Goal: Task Accomplishment & Management: Use online tool/utility

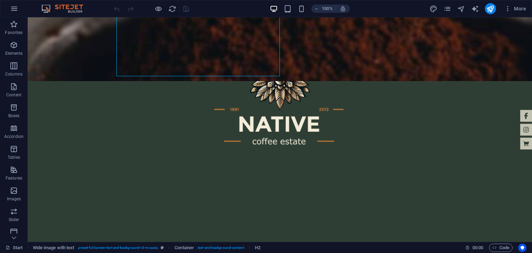
scroll to position [306, 0]
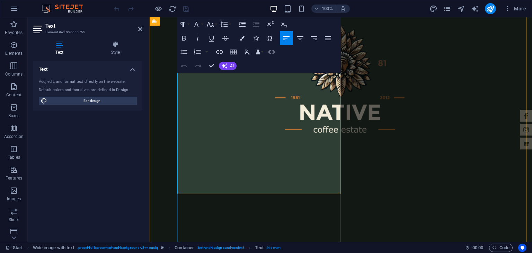
drag, startPoint x: 312, startPoint y: 175, endPoint x: 190, endPoint y: 92, distance: 147.7
copy p "As a founder-led business and a celebrated cultural icon, we are committed to t…"
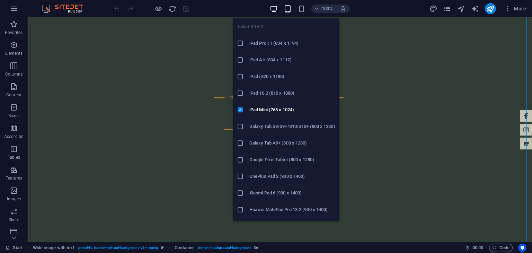
click at [289, 10] on icon "button" at bounding box center [288, 9] width 8 height 8
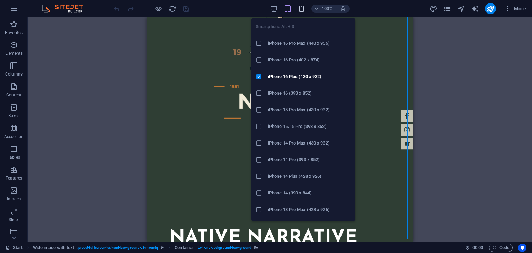
click at [303, 9] on icon "button" at bounding box center [301, 9] width 8 height 8
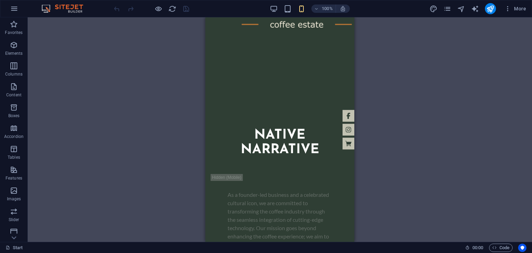
scroll to position [384, 0]
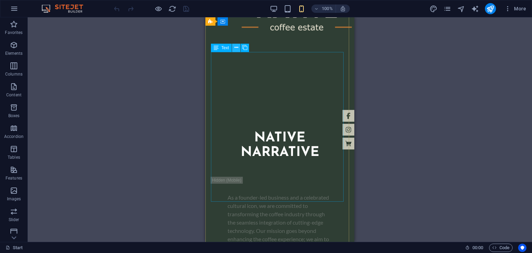
click at [235, 49] on icon at bounding box center [236, 47] width 4 height 7
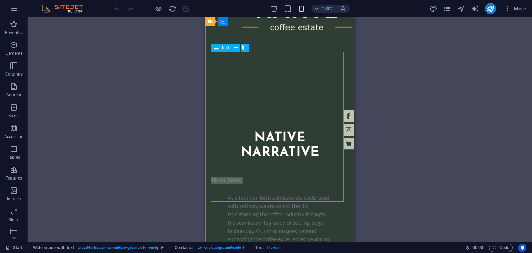
click at [219, 46] on div "Text" at bounding box center [221, 48] width 21 height 8
click at [219, 177] on div "As a founder-led business and a celebrated cultural icon, we are committed to t…" at bounding box center [280, 247] width 138 height 141
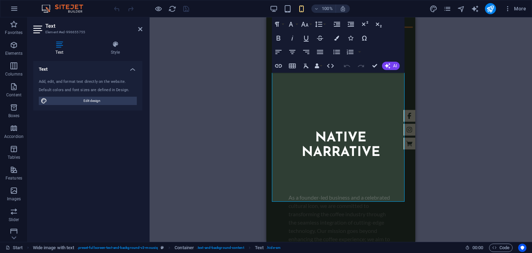
click at [219, 57] on div "H2 Wide image with text Wide image with text Container Logo Banner Banner Conta…" at bounding box center [341, 129] width 382 height 224
click at [310, 193] on p "As a founder-led business and a celebrated cultural icon, we are committed to t…" at bounding box center [340, 247] width 105 height 108
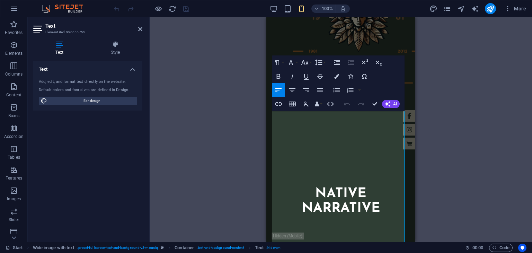
scroll to position [322, 0]
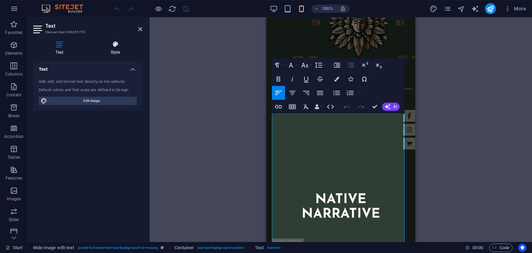
click at [114, 41] on icon at bounding box center [115, 44] width 54 height 7
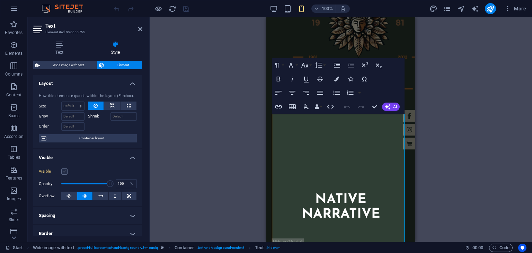
click at [62, 171] on label at bounding box center [64, 171] width 6 height 6
click at [0, 0] on input "Visible" at bounding box center [0, 0] width 0 height 0
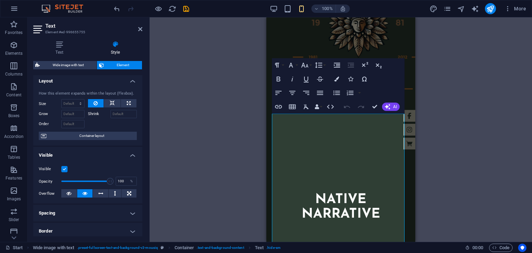
scroll to position [0, 0]
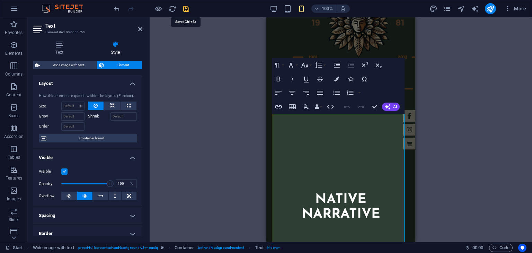
click at [184, 9] on icon "save" at bounding box center [186, 9] width 8 height 8
checkbox input "false"
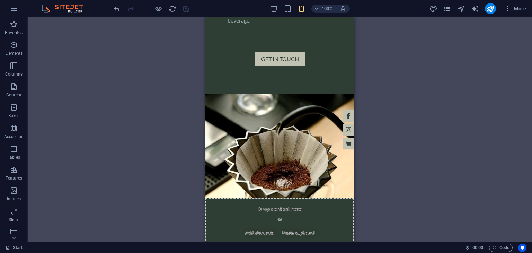
scroll to position [666, 0]
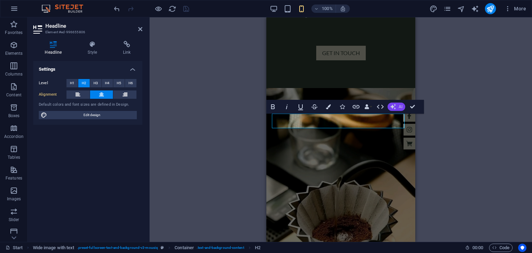
click at [395, 105] on icon "button" at bounding box center [393, 107] width 6 height 6
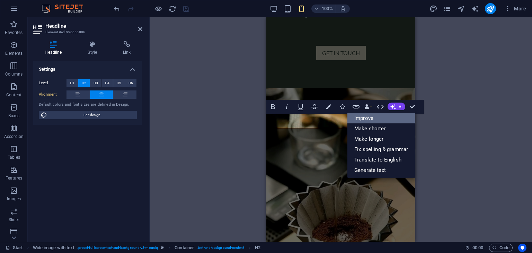
click at [383, 116] on link "Improve" at bounding box center [381, 118] width 68 height 10
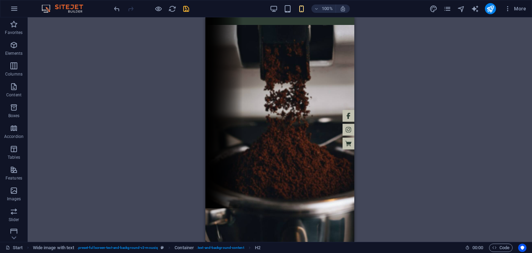
scroll to position [0, 0]
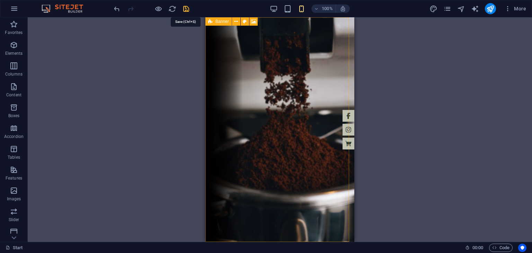
click at [187, 8] on icon "save" at bounding box center [186, 9] width 8 height 8
checkbox input "false"
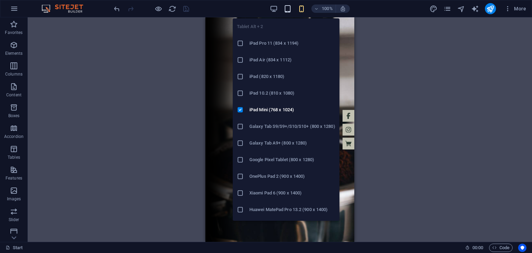
click at [288, 9] on icon "button" at bounding box center [288, 9] width 8 height 8
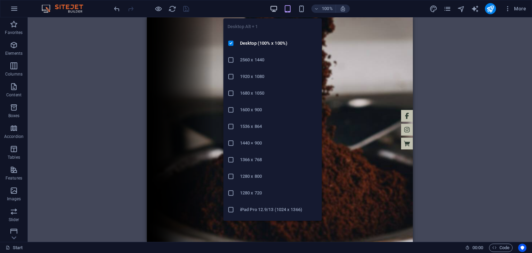
click at [276, 9] on icon "button" at bounding box center [274, 9] width 8 height 8
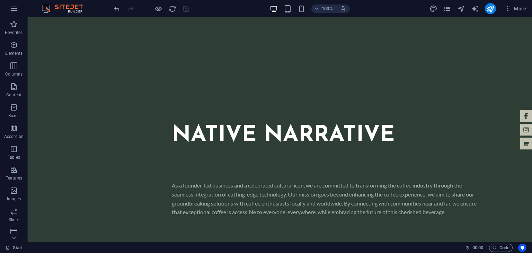
scroll to position [425, 0]
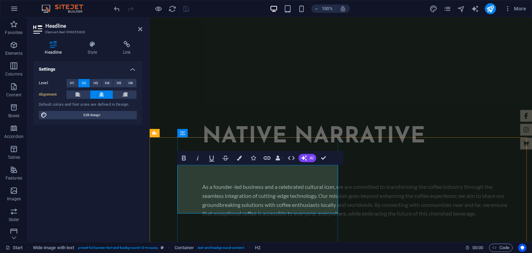
click at [78, 93] on icon at bounding box center [77, 94] width 5 height 8
click at [102, 94] on icon at bounding box center [101, 94] width 5 height 8
click at [77, 92] on icon at bounding box center [77, 94] width 5 height 8
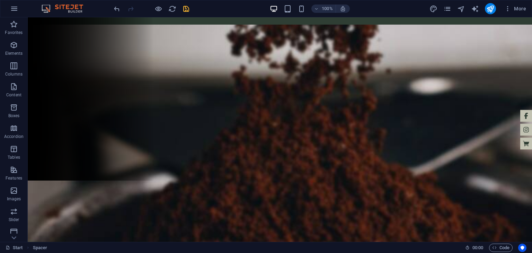
scroll to position [0, 0]
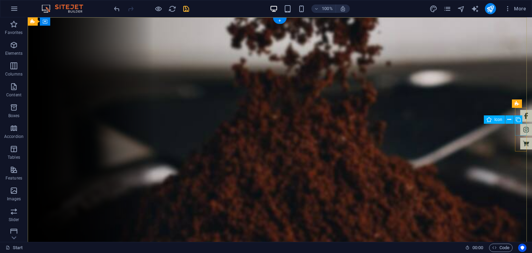
click at [521, 132] on figure at bounding box center [526, 130] width 12 height 12
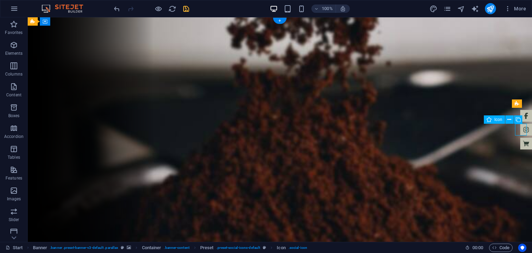
click at [521, 132] on figure at bounding box center [526, 130] width 12 height 12
click at [520, 132] on figure at bounding box center [526, 130] width 12 height 12
select select "xMidYMid"
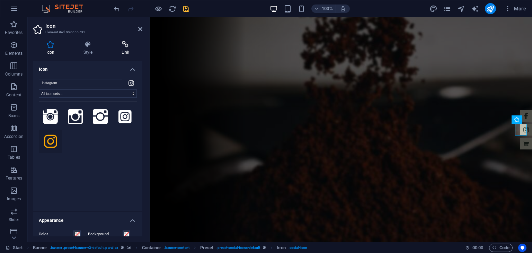
click at [120, 45] on icon at bounding box center [125, 44] width 34 height 7
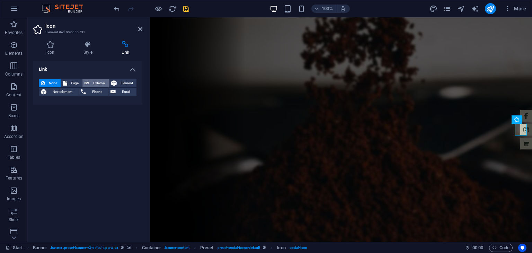
click at [97, 84] on span "External" at bounding box center [98, 83] width 15 height 8
select select "blank"
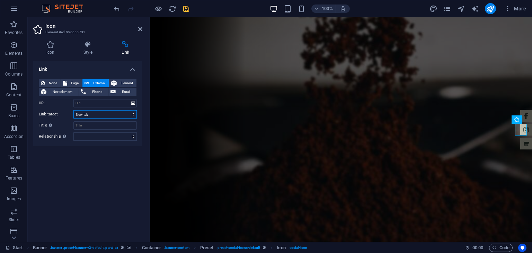
click at [109, 115] on select "New tab Same tab Overlay" at bounding box center [104, 114] width 63 height 8
select select
click at [73, 110] on select "New tab Same tab Overlay" at bounding box center [104, 114] width 63 height 8
click at [105, 115] on select "New tab Same tab Overlay" at bounding box center [104, 114] width 63 height 8
click at [73, 110] on select "New tab Same tab Overlay" at bounding box center [104, 114] width 63 height 8
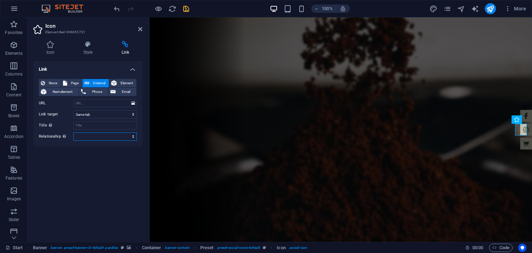
click at [97, 136] on select "alternate author bookmark external help license next nofollow noreferrer noopen…" at bounding box center [104, 136] width 63 height 8
click at [105, 168] on div "Link None Page External Element Next element Phone Email Page Start Legal Notic…" at bounding box center [87, 148] width 109 height 175
click at [107, 104] on input "URL" at bounding box center [104, 103] width 63 height 8
paste input "[URL][DOMAIN_NAME]"
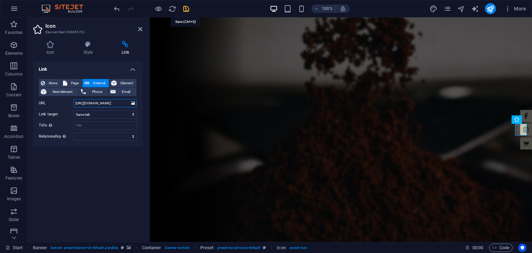
type input "[URL][DOMAIN_NAME]"
click at [186, 10] on icon "save" at bounding box center [186, 9] width 8 height 8
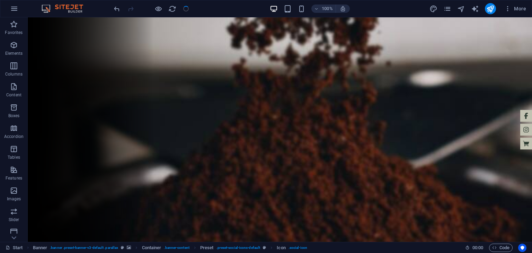
checkbox input "false"
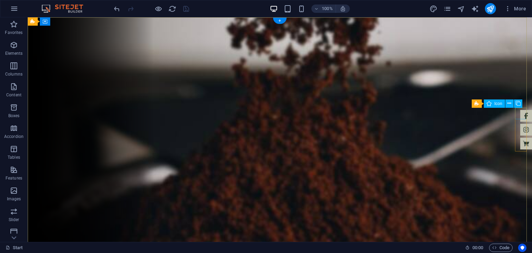
click at [523, 113] on figure at bounding box center [526, 116] width 12 height 12
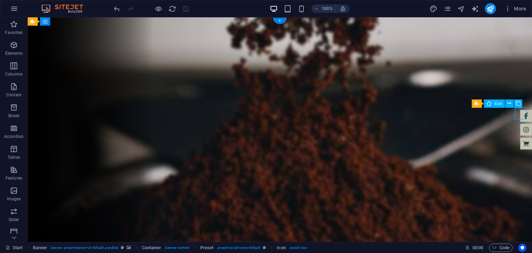
click at [520, 116] on figure at bounding box center [526, 116] width 12 height 12
select select "xMidYMid"
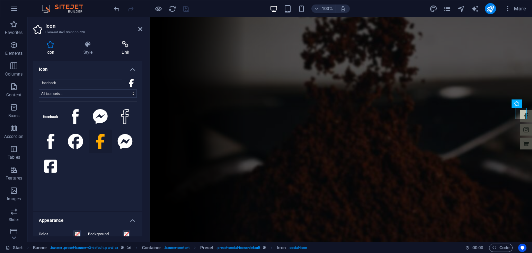
click at [122, 49] on h4 "Link" at bounding box center [125, 48] width 34 height 15
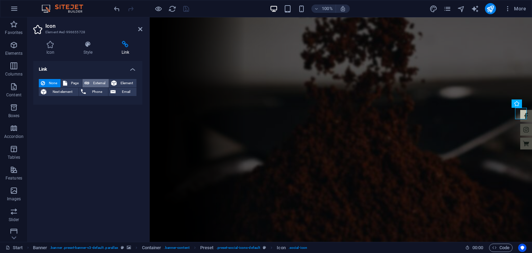
click at [98, 81] on span "External" at bounding box center [98, 83] width 15 height 8
select select
select select "blank"
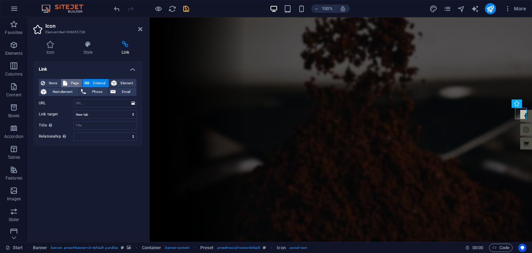
click at [71, 79] on span "Page" at bounding box center [74, 83] width 11 height 8
select select
click at [53, 80] on span "None" at bounding box center [52, 83] width 11 height 8
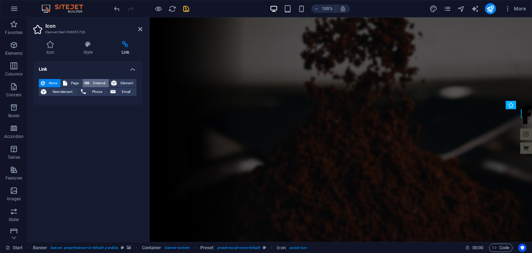
click at [97, 80] on span "External" at bounding box center [98, 83] width 15 height 8
select select "blank"
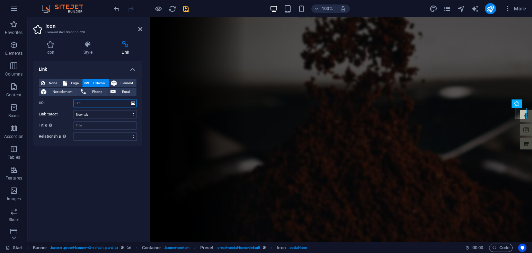
click at [99, 105] on input "URL" at bounding box center [104, 103] width 63 height 8
click at [101, 106] on input "URL" at bounding box center [104, 103] width 63 height 8
paste input "[URL][DOMAIN_NAME]"
type input "[URL][DOMAIN_NAME]"
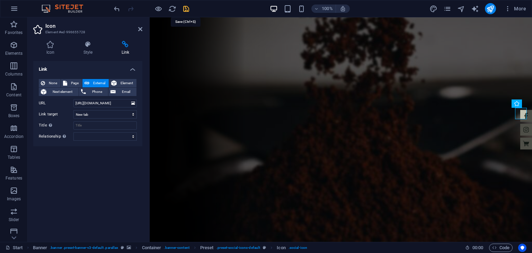
scroll to position [0, 0]
click at [186, 10] on icon "save" at bounding box center [186, 9] width 8 height 8
checkbox input "false"
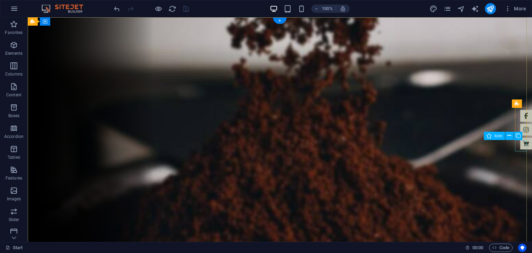
click at [521, 146] on figure at bounding box center [526, 143] width 12 height 12
select select "xMidYMid"
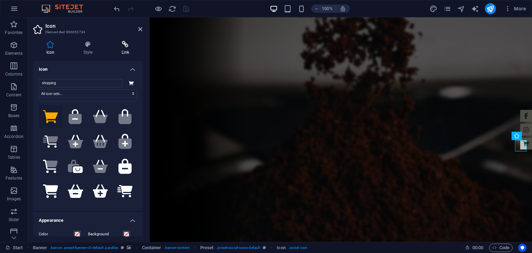
click at [125, 47] on icon at bounding box center [125, 44] width 34 height 7
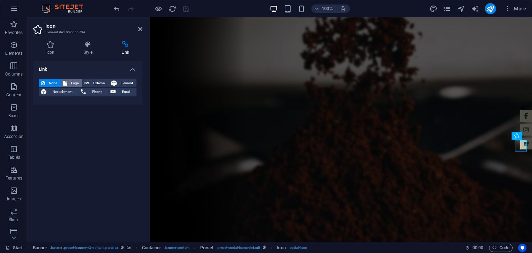
click at [75, 82] on span "Page" at bounding box center [74, 83] width 11 height 8
select select
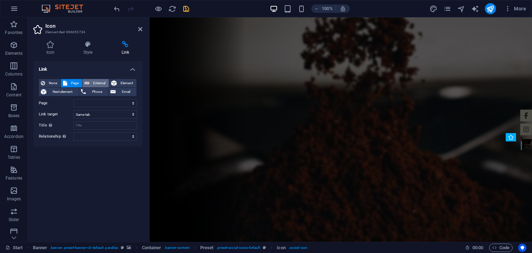
click at [101, 82] on span "External" at bounding box center [98, 83] width 15 height 8
click at [126, 86] on span "Element" at bounding box center [127, 83] width 16 height 8
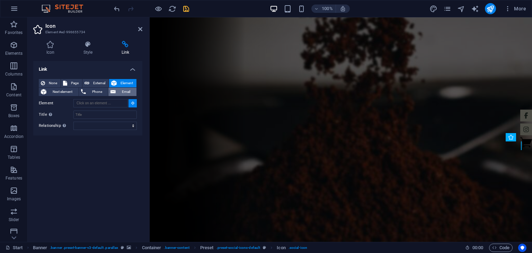
click at [123, 92] on span "Email" at bounding box center [126, 92] width 17 height 8
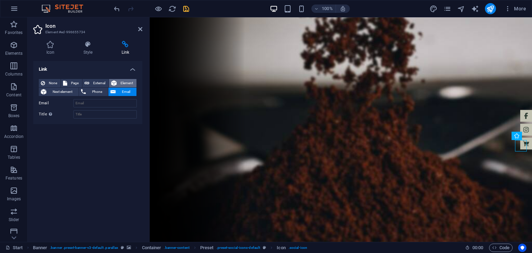
click at [125, 82] on span "Element" at bounding box center [127, 83] width 16 height 8
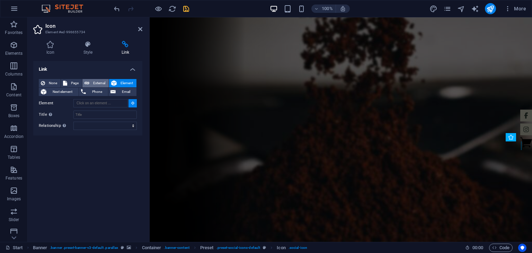
click at [98, 83] on span "External" at bounding box center [98, 83] width 15 height 8
select select "blank"
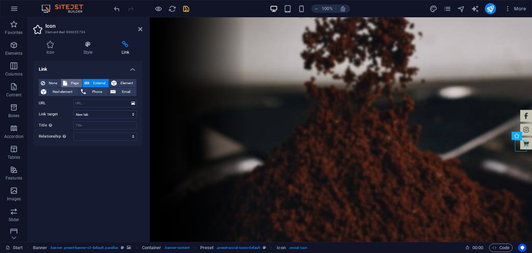
click at [74, 81] on span "Page" at bounding box center [74, 83] width 11 height 8
select select
click at [90, 105] on select "Start Legal Notice Privacy" at bounding box center [104, 103] width 63 height 8
click at [99, 102] on select "Start Legal Notice Privacy" at bounding box center [104, 103] width 63 height 8
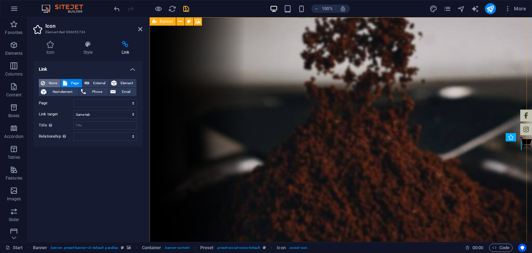
click at [56, 84] on span "None" at bounding box center [52, 83] width 11 height 8
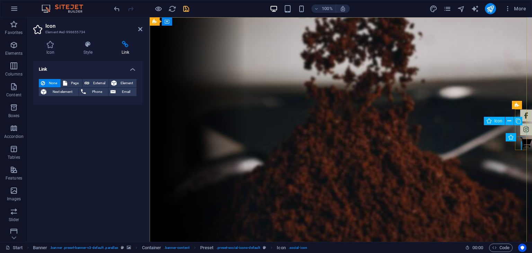
click at [520, 129] on figure at bounding box center [526, 129] width 12 height 12
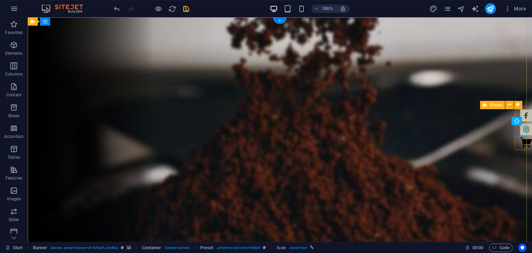
click at [522, 144] on div at bounding box center [526, 129] width 12 height 40
click at [521, 143] on div at bounding box center [526, 129] width 12 height 40
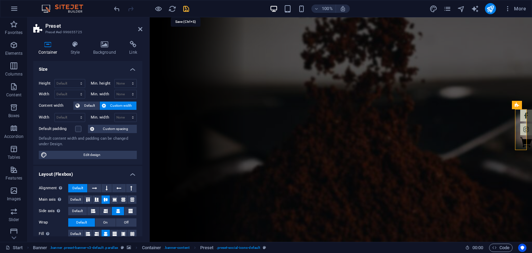
click at [186, 9] on icon "save" at bounding box center [186, 9] width 8 height 8
checkbox input "false"
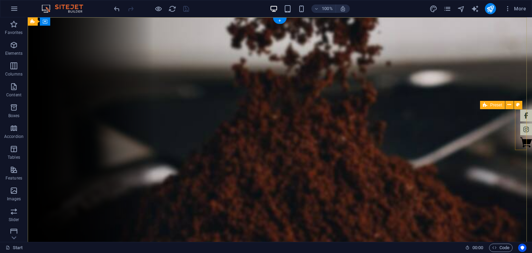
click at [520, 145] on div at bounding box center [526, 129] width 12 height 40
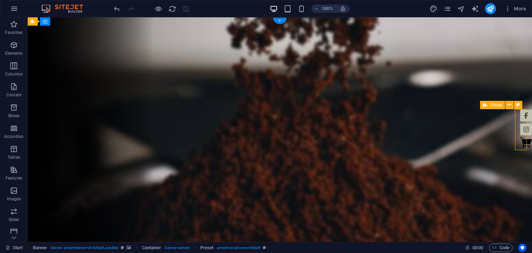
click at [520, 145] on div at bounding box center [526, 129] width 12 height 40
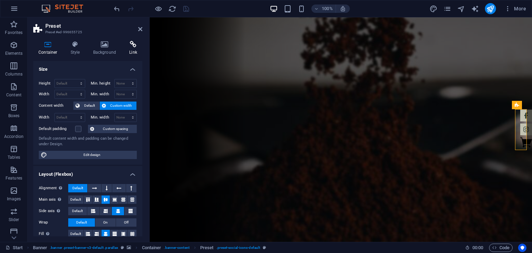
click at [126, 46] on icon at bounding box center [133, 44] width 18 height 7
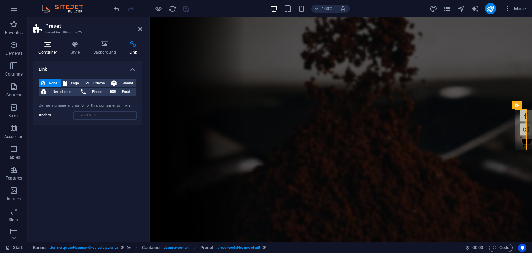
click at [50, 43] on icon at bounding box center [47, 44] width 29 height 7
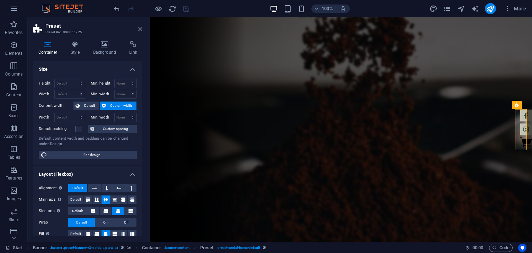
click at [141, 29] on icon at bounding box center [140, 29] width 4 height 6
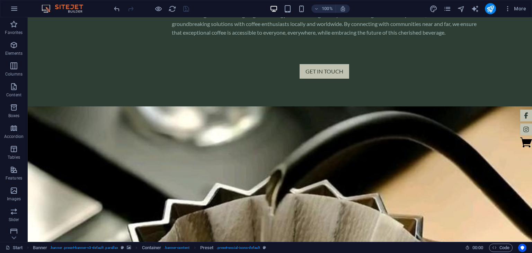
scroll to position [713, 0]
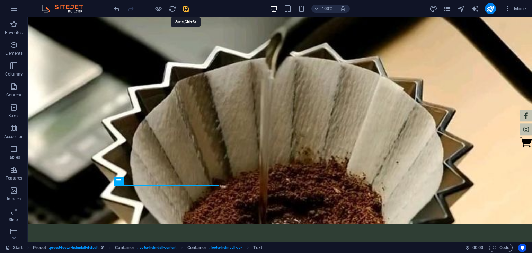
click at [187, 7] on icon "save" at bounding box center [186, 9] width 8 height 8
checkbox input "false"
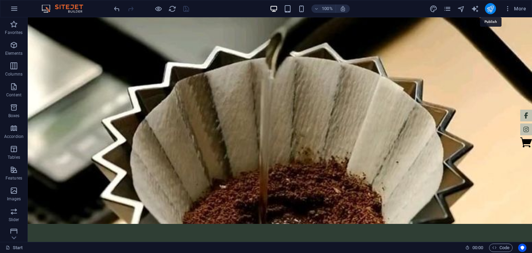
click at [491, 10] on icon "publish" at bounding box center [490, 9] width 8 height 8
